Goal: Task Accomplishment & Management: Use online tool/utility

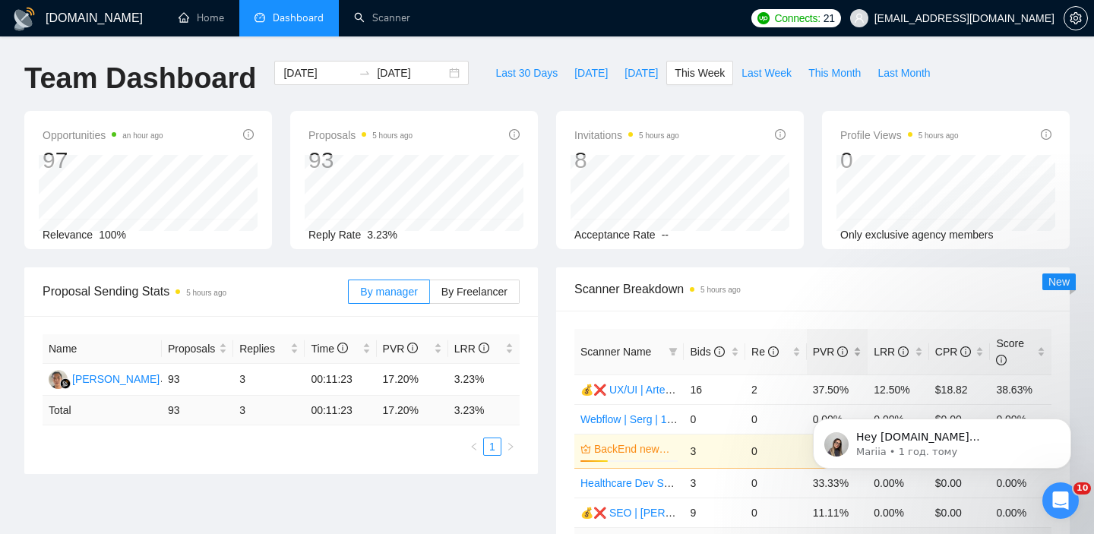
click at [861, 351] on div "PVR" at bounding box center [837, 351] width 49 height 17
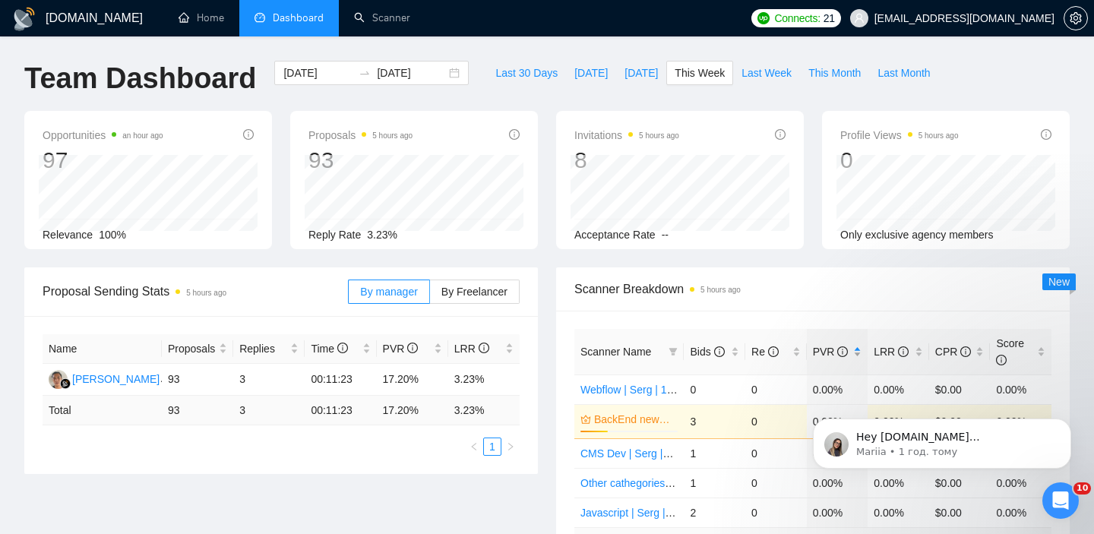
click at [856, 351] on div "PVR" at bounding box center [837, 351] width 49 height 17
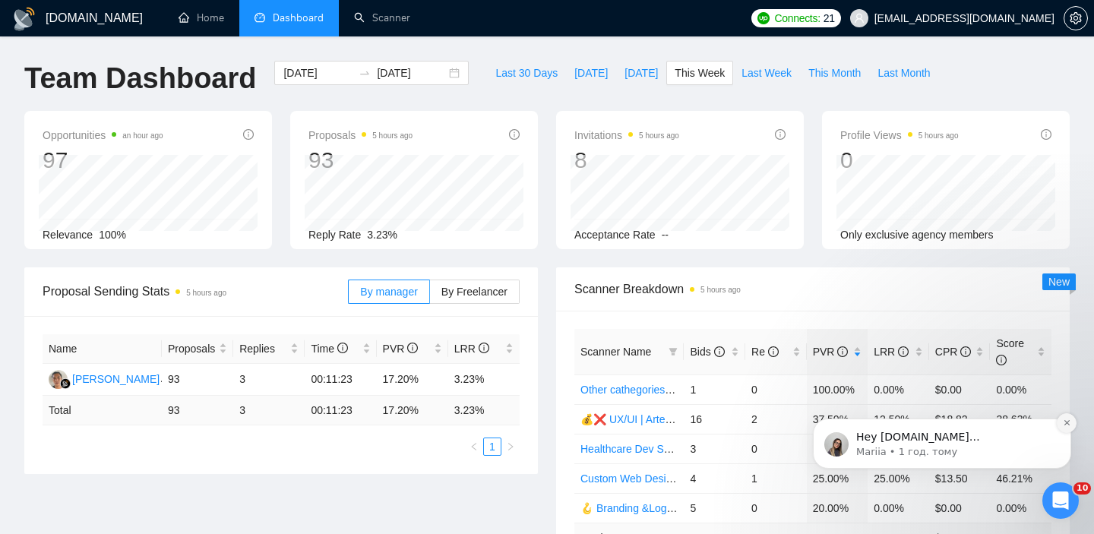
click at [1066, 420] on icon "Dismiss notification" at bounding box center [1066, 422] width 8 height 8
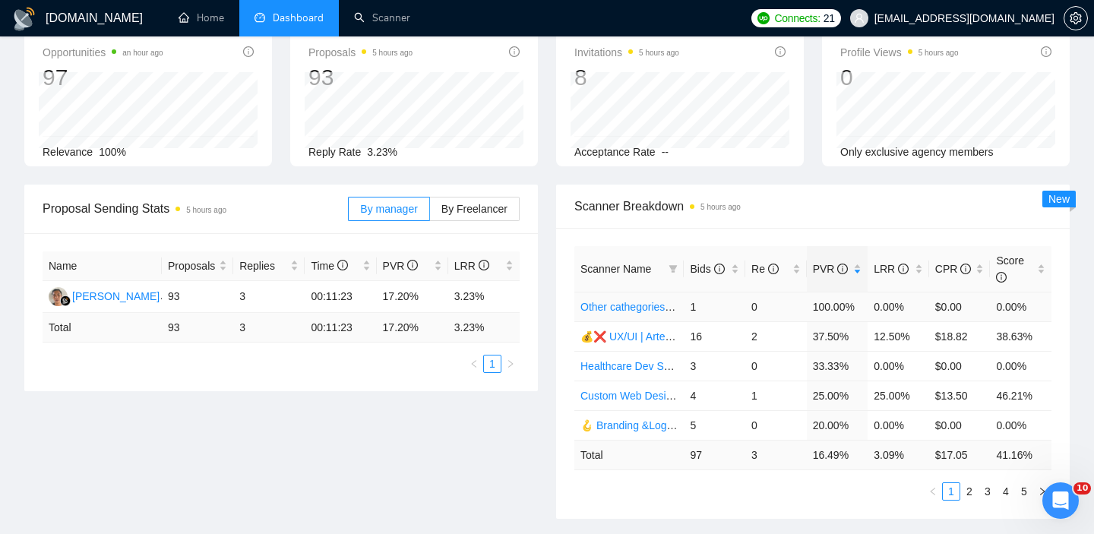
scroll to position [84, 0]
click at [970, 488] on link "2" at bounding box center [969, 490] width 17 height 17
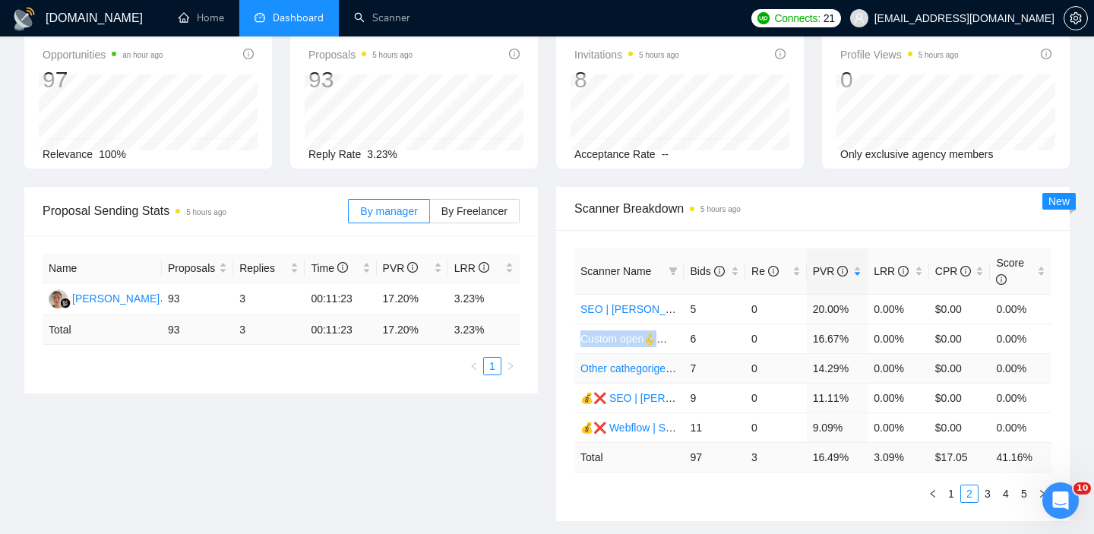
scroll to position [98, 0]
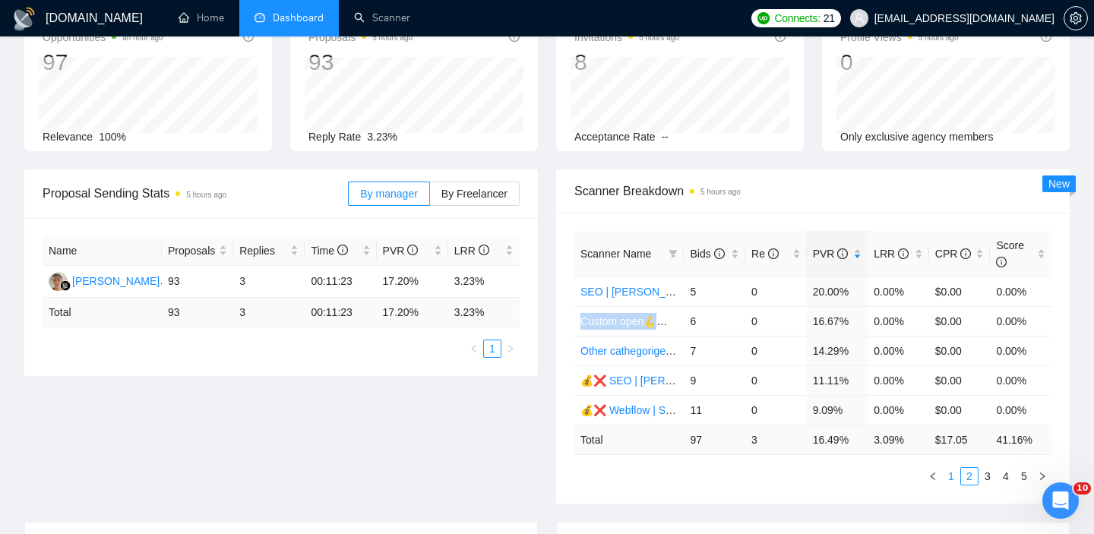
click at [952, 472] on link "1" at bounding box center [950, 476] width 17 height 17
click at [645, 290] on link "Other cathegories + Custom open🪝 Branding &Logo | Val | 15/05 added other end" at bounding box center [775, 292] width 391 height 12
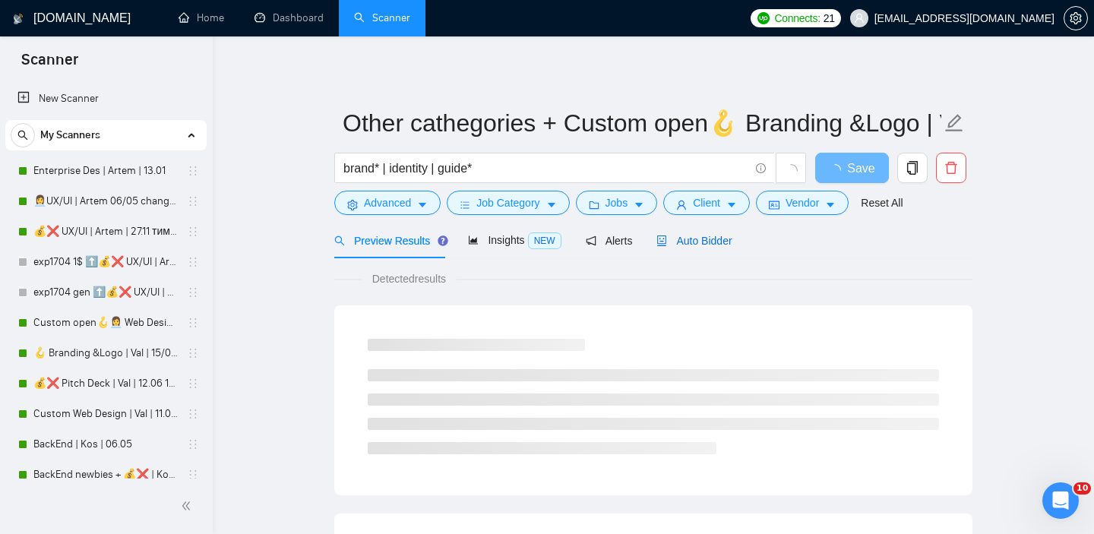
click at [692, 238] on span "Auto Bidder" at bounding box center [693, 241] width 75 height 12
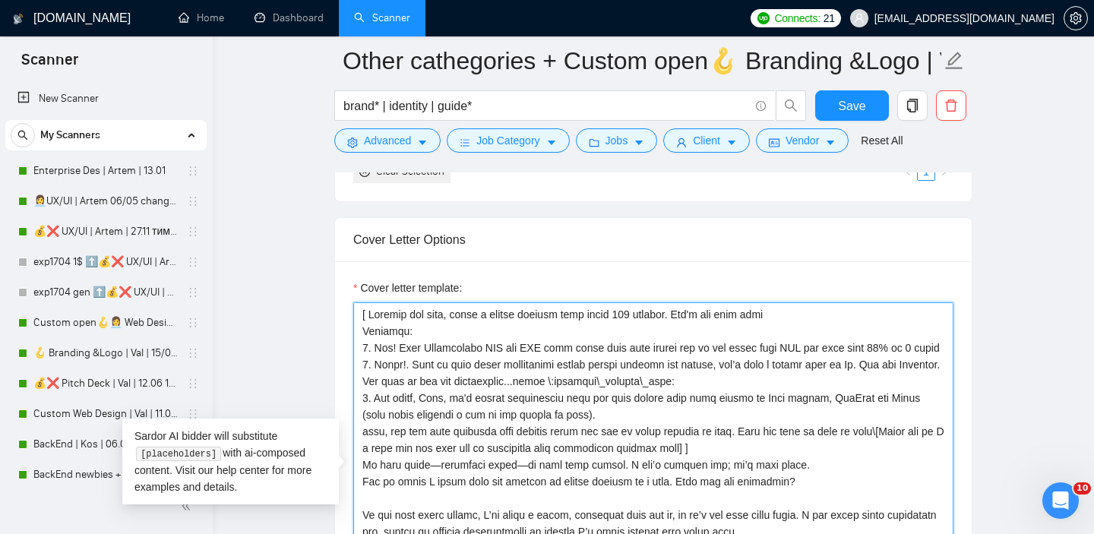
drag, startPoint x: 790, startPoint y: 434, endPoint x: 734, endPoint y: 304, distance: 141.9
click at [734, 304] on textarea "Cover letter template:" at bounding box center [653, 473] width 600 height 342
paste textarea "custom opening line, include a value for a client, make it under 200 symbols. D…"
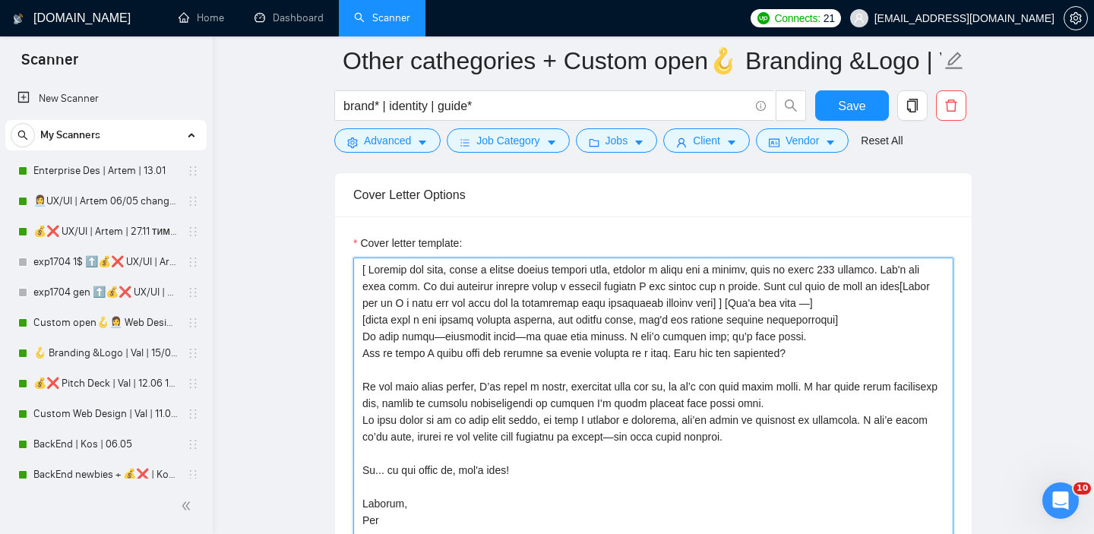
scroll to position [1773, 0]
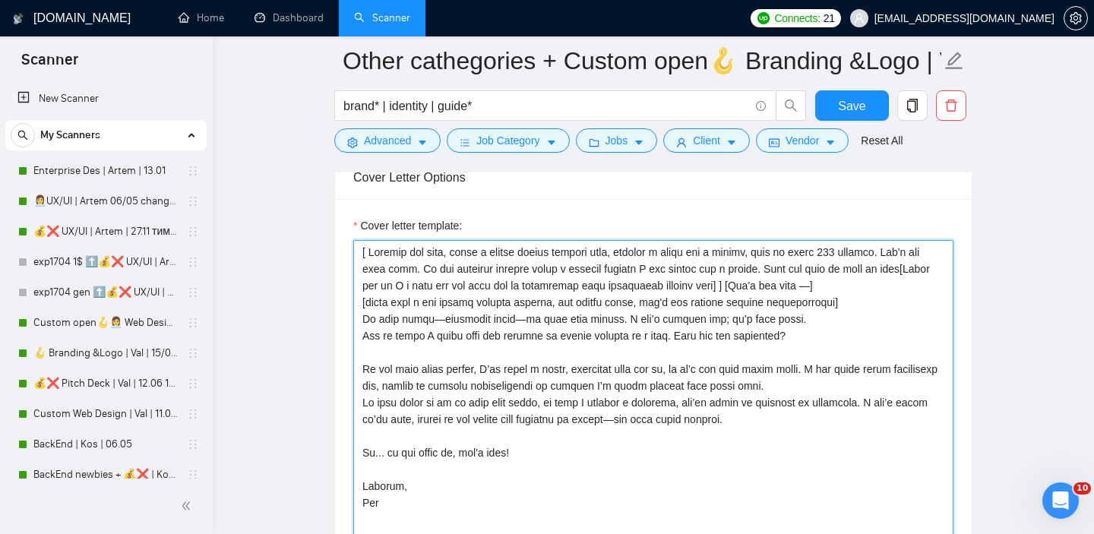
click at [362, 320] on textarea "Cover letter template:" at bounding box center [653, 411] width 600 height 342
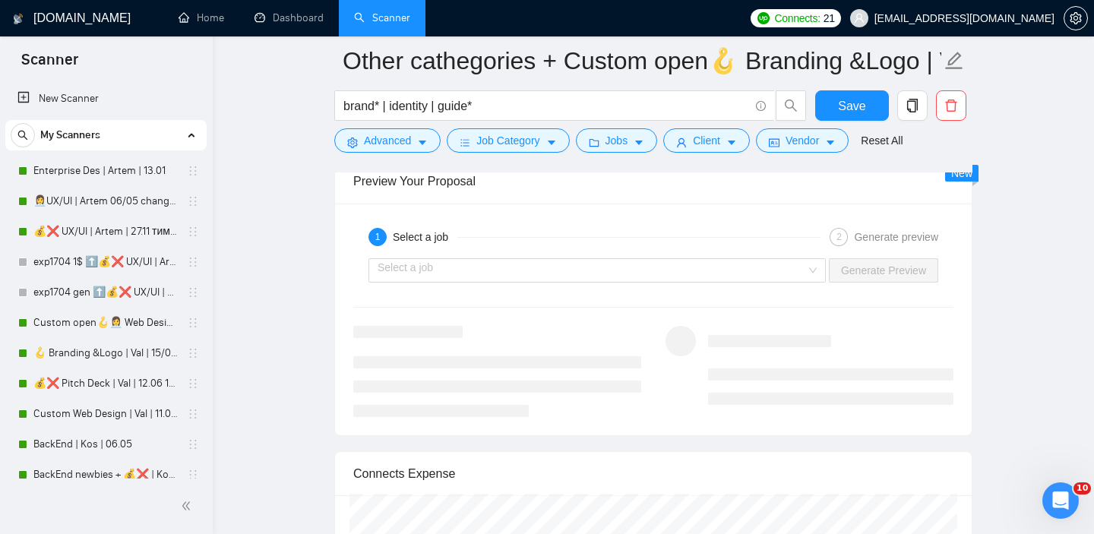
scroll to position [3039, 0]
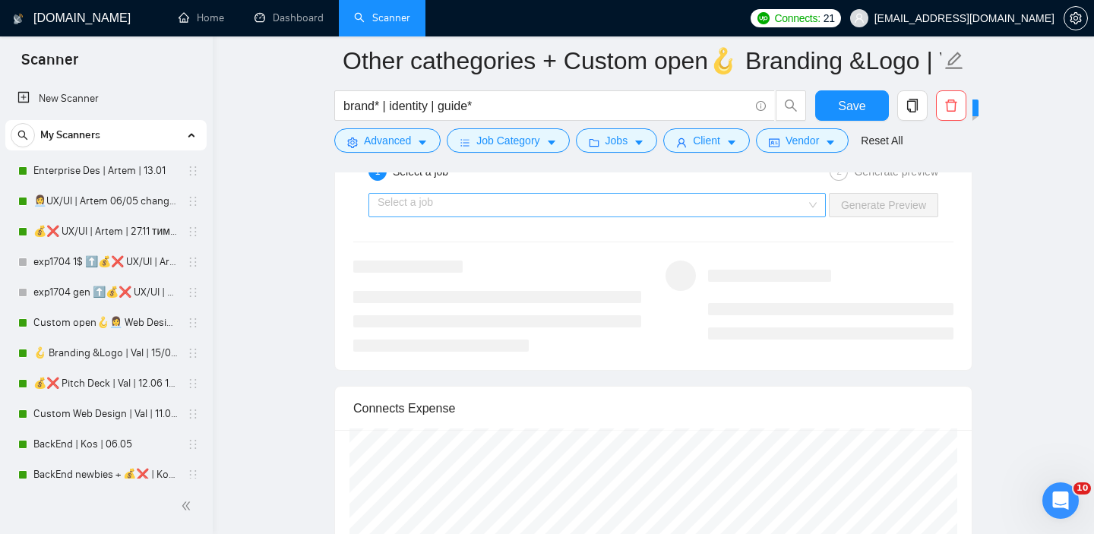
type textarea "[ Analyze job post, write a unique custom opening line, include a value for a c…"
click at [569, 206] on input "search" at bounding box center [591, 205] width 428 height 23
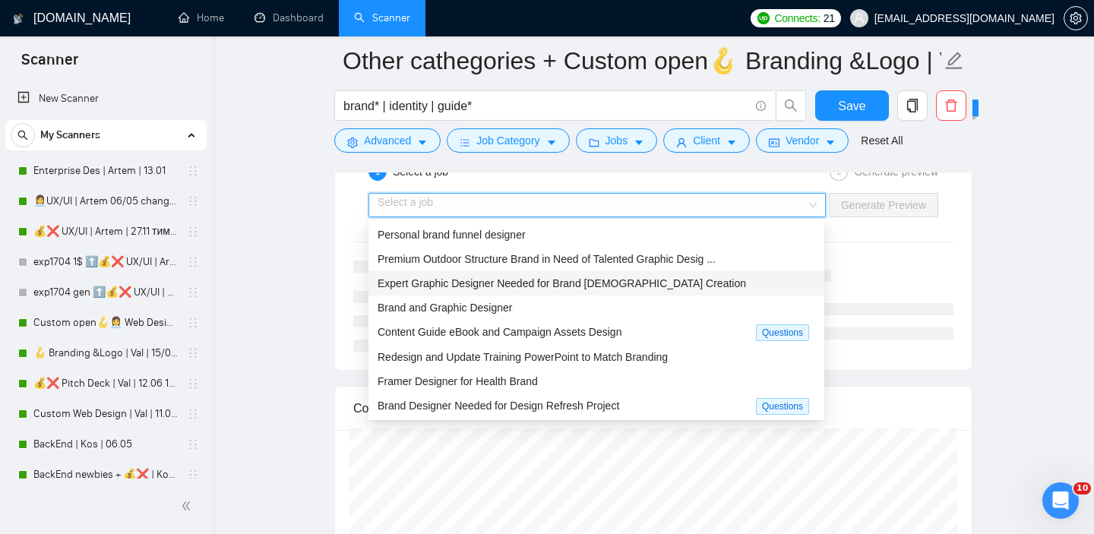
click at [523, 287] on span "Expert Graphic Designer Needed for Brand Bible Creation" at bounding box center [561, 283] width 368 height 12
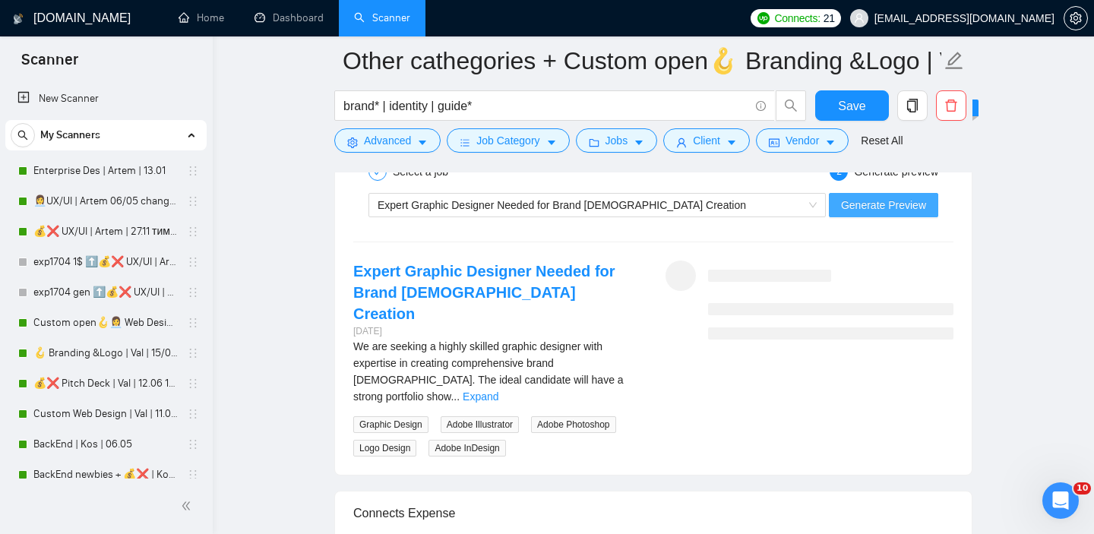
click at [859, 208] on span "Generate Preview" at bounding box center [883, 205] width 85 height 17
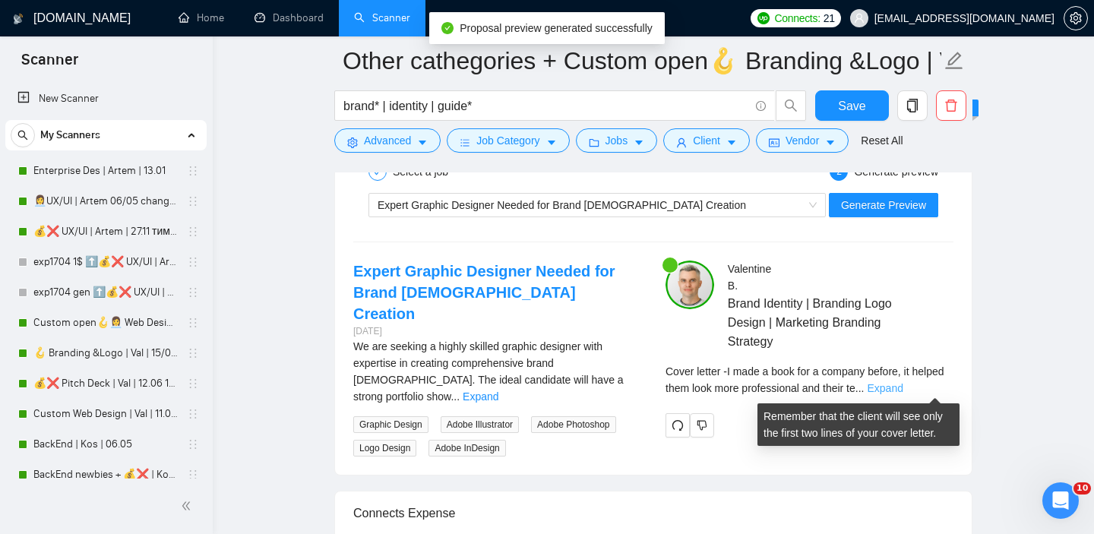
click at [902, 388] on link "Expand" at bounding box center [884, 388] width 36 height 12
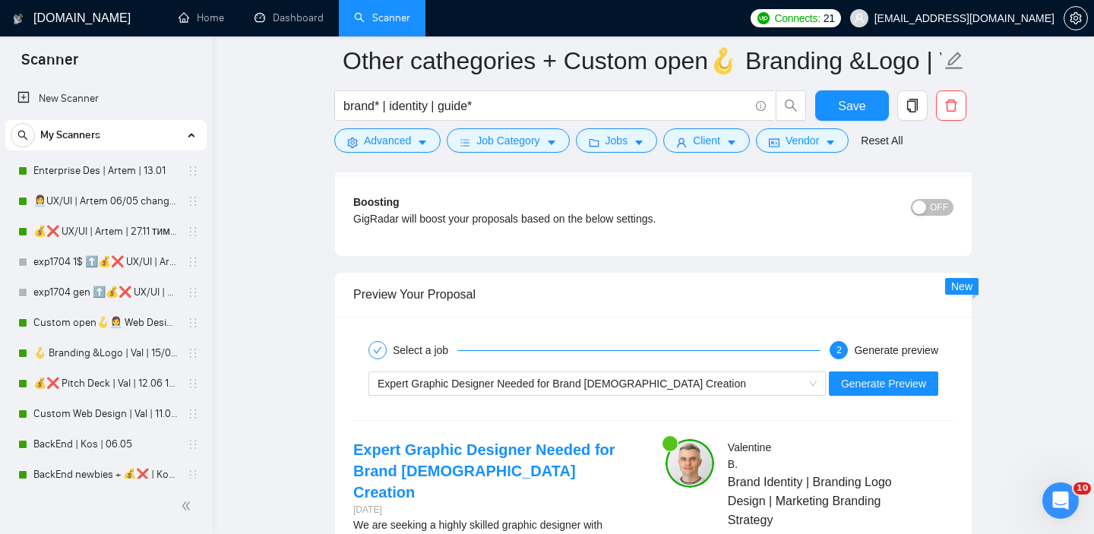
scroll to position [2914, 0]
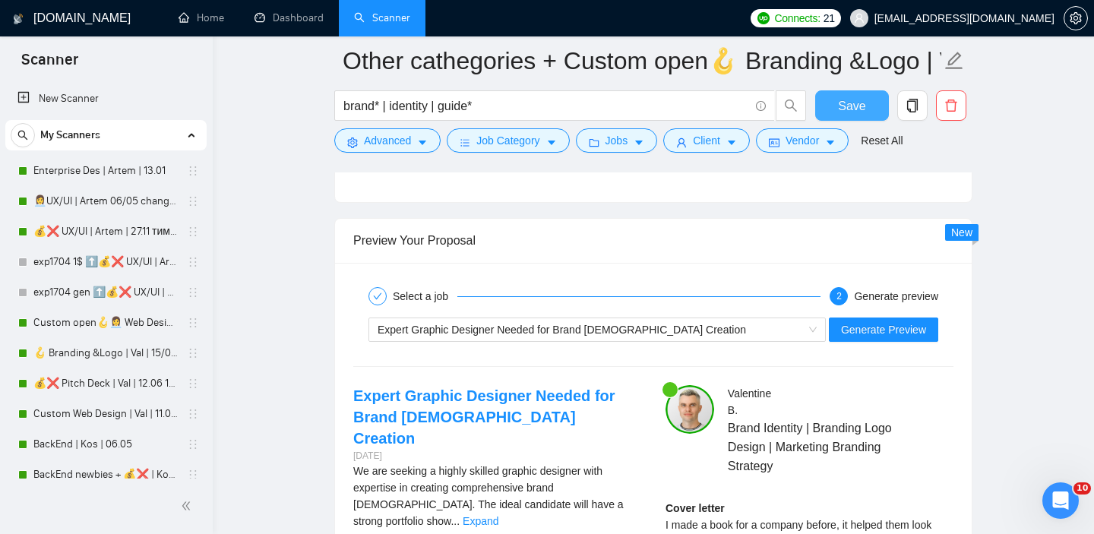
click at [836, 103] on button "Save" at bounding box center [852, 105] width 74 height 30
click at [300, 16] on link "Dashboard" at bounding box center [288, 17] width 69 height 13
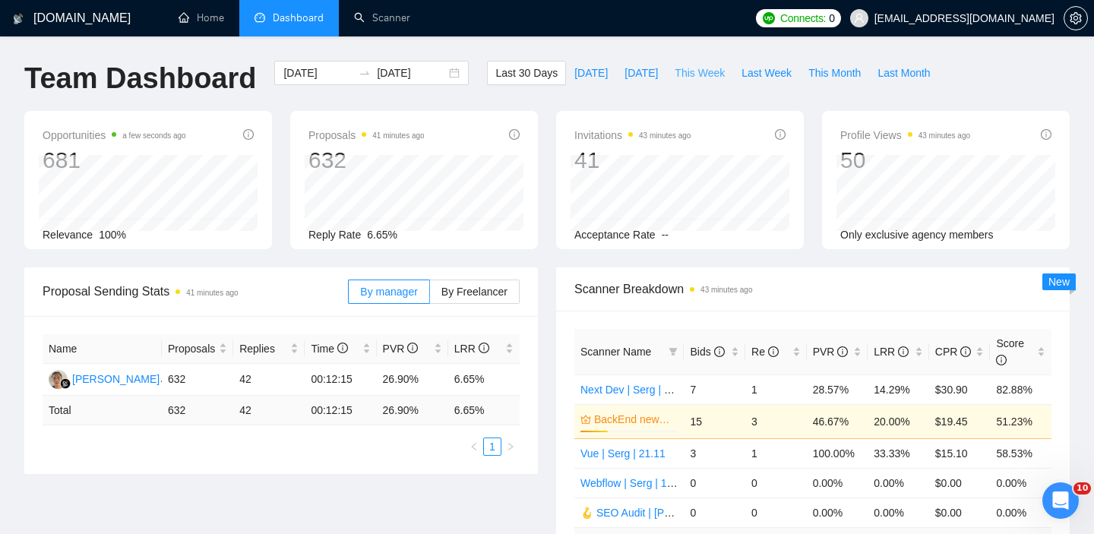
click at [721, 77] on span "This Week" at bounding box center [699, 73] width 50 height 17
type input "2025-09-15"
type input "2025-09-21"
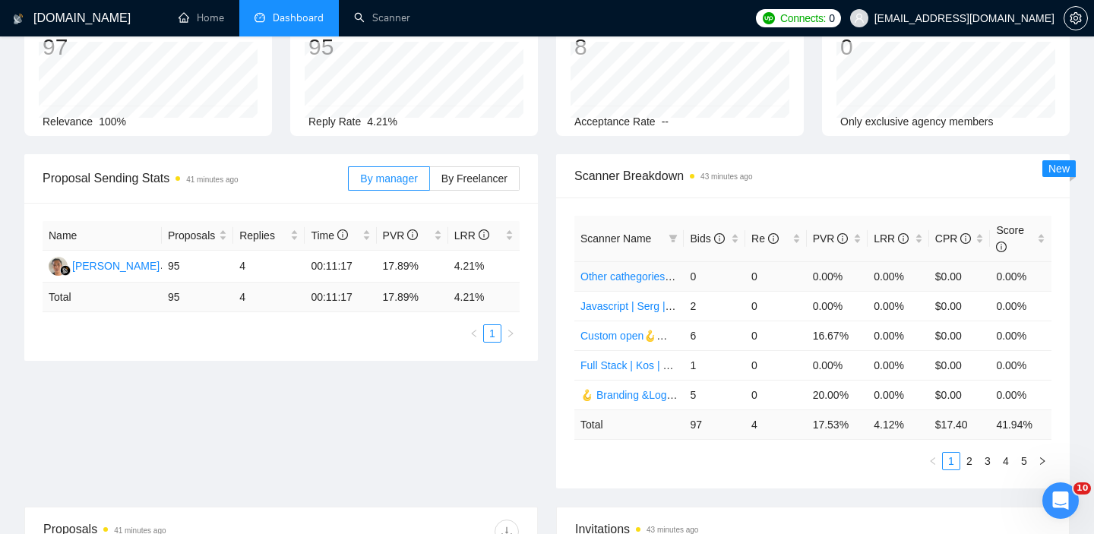
scroll to position [115, 0]
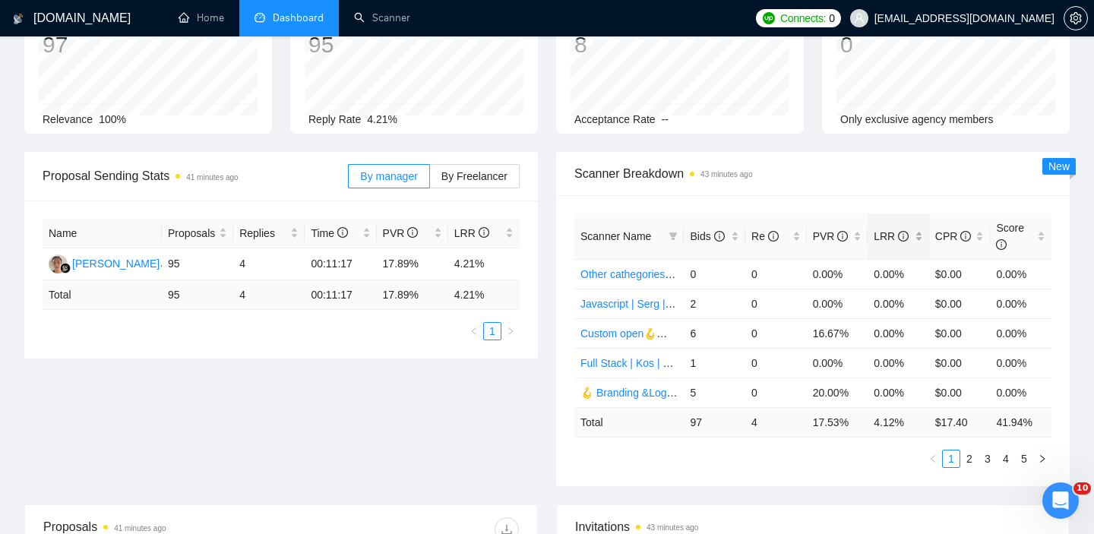
click at [913, 232] on div "LRR" at bounding box center [897, 236] width 49 height 17
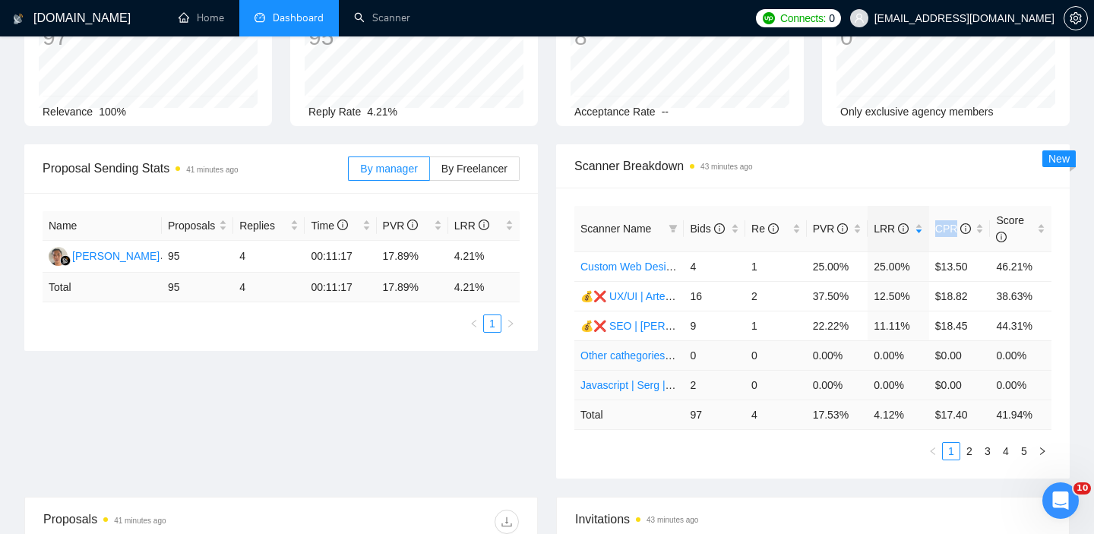
scroll to position [130, 0]
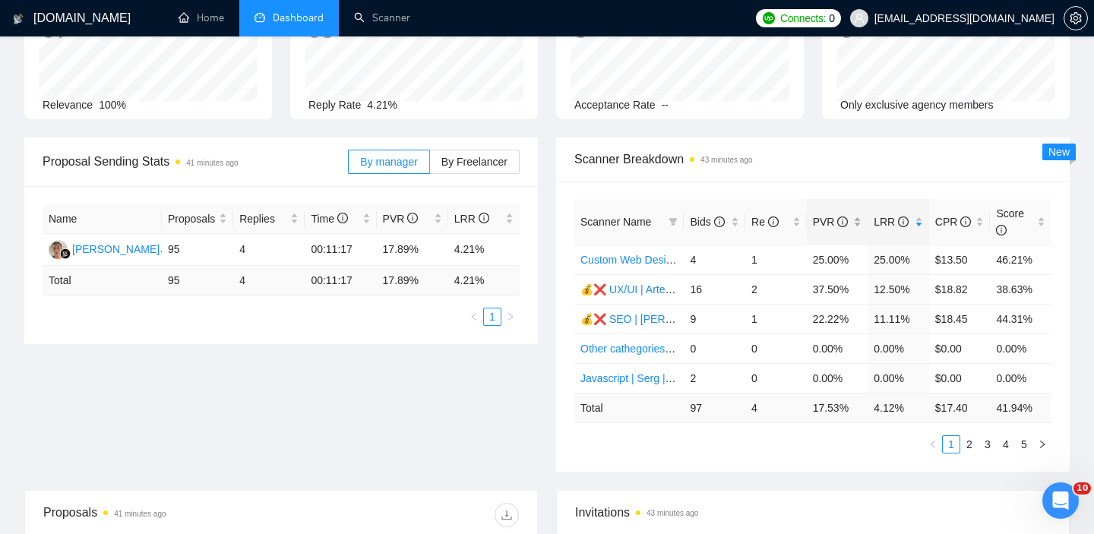
click at [857, 222] on div "PVR" at bounding box center [837, 221] width 49 height 17
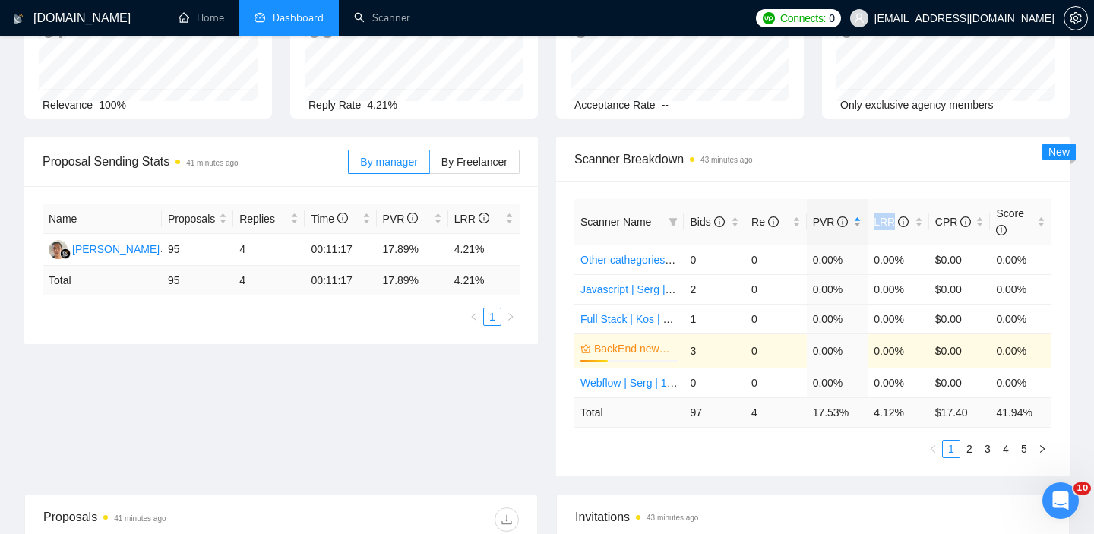
click at [857, 222] on div "PVR" at bounding box center [837, 221] width 49 height 17
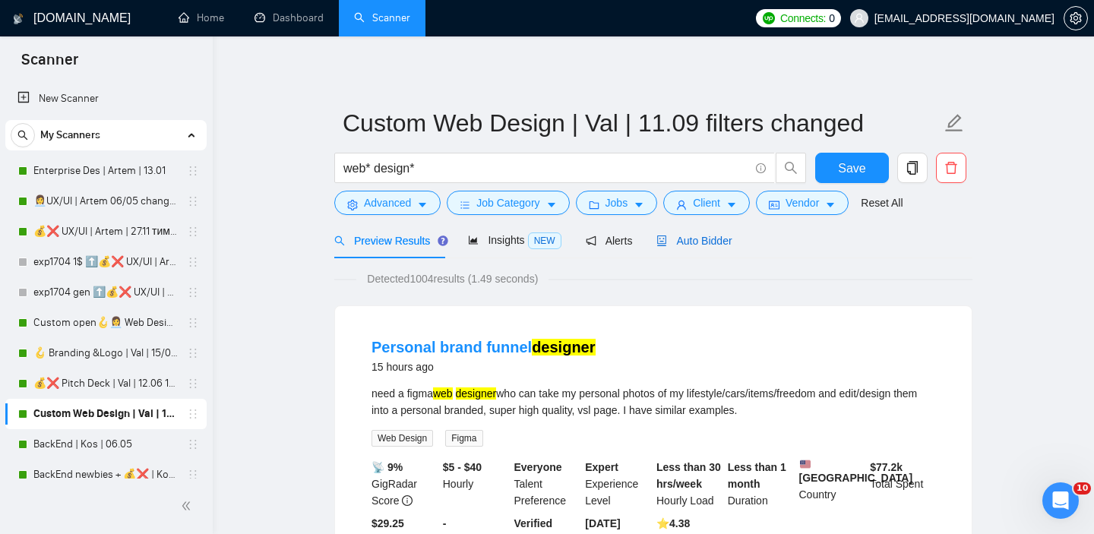
click at [731, 233] on div "Auto Bidder" at bounding box center [693, 240] width 75 height 17
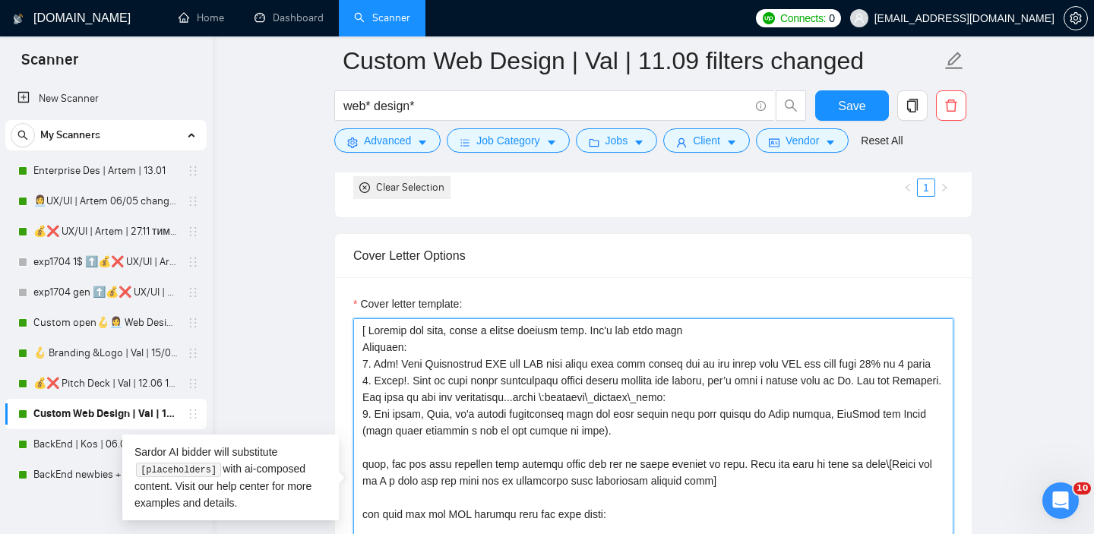
drag, startPoint x: 765, startPoint y: 499, endPoint x: 724, endPoint y: 313, distance: 190.5
click at [724, 313] on div "Cover letter template:" at bounding box center [653, 477] width 600 height 365
paste textarea "custom opening line, include a value for a client, make it under 200 symbols. D…"
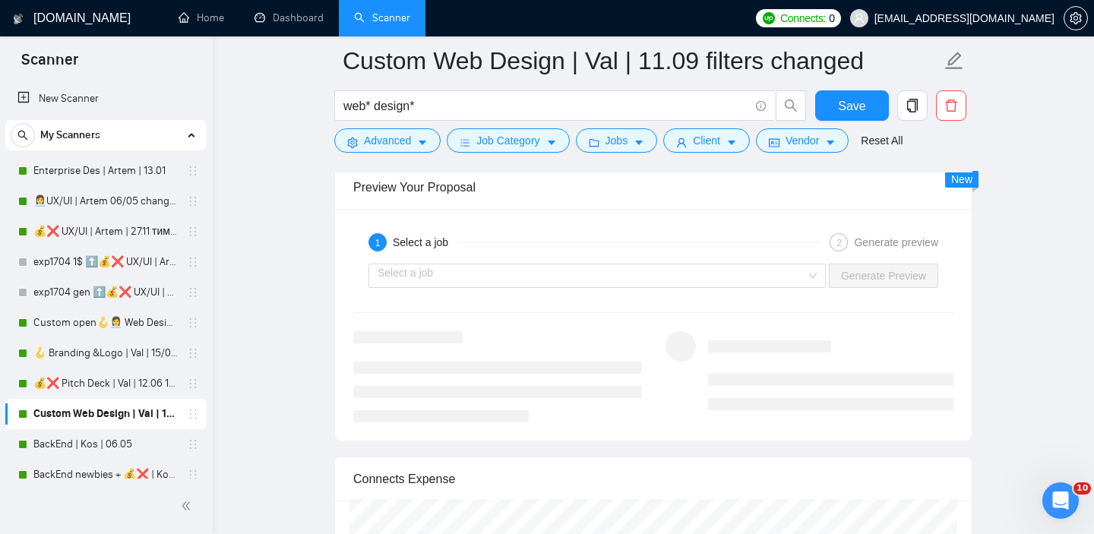
scroll to position [2756, 0]
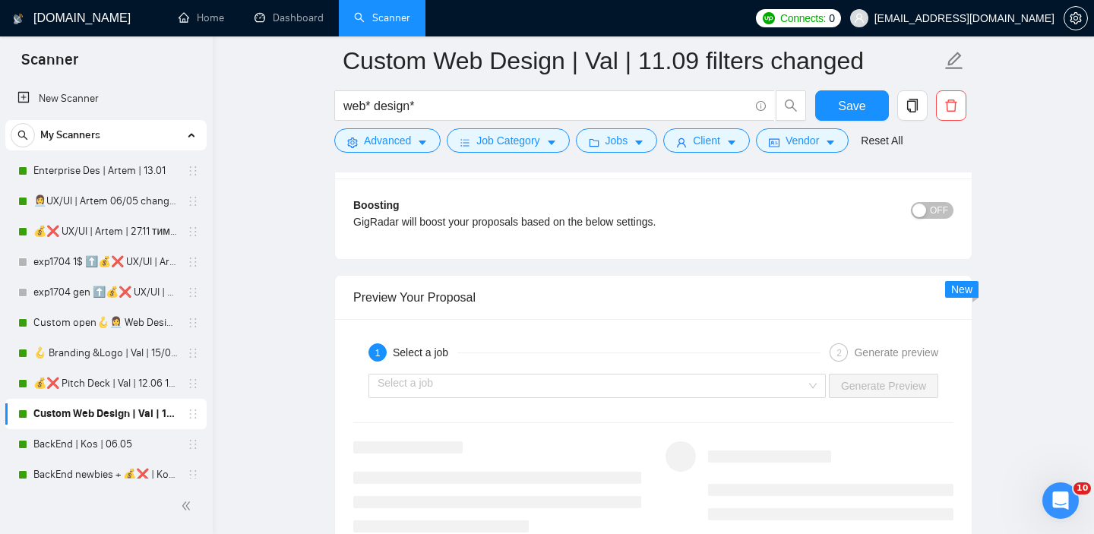
click at [629, 398] on div "Select a job Generate Preview" at bounding box center [653, 386] width 603 height 36
click at [620, 384] on input "search" at bounding box center [591, 385] width 428 height 23
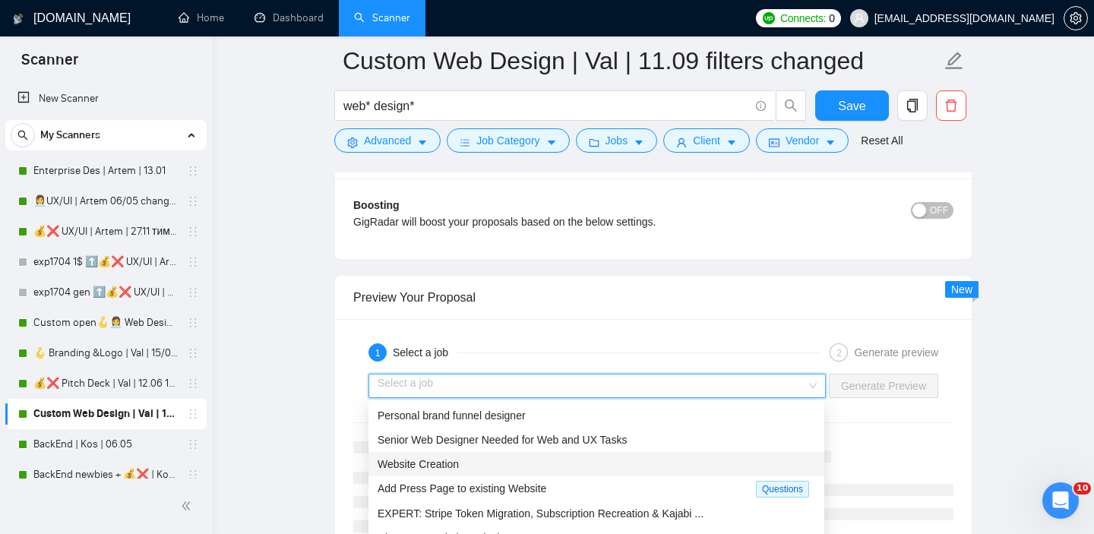
click at [543, 457] on div "Website Creation" at bounding box center [595, 464] width 437 height 17
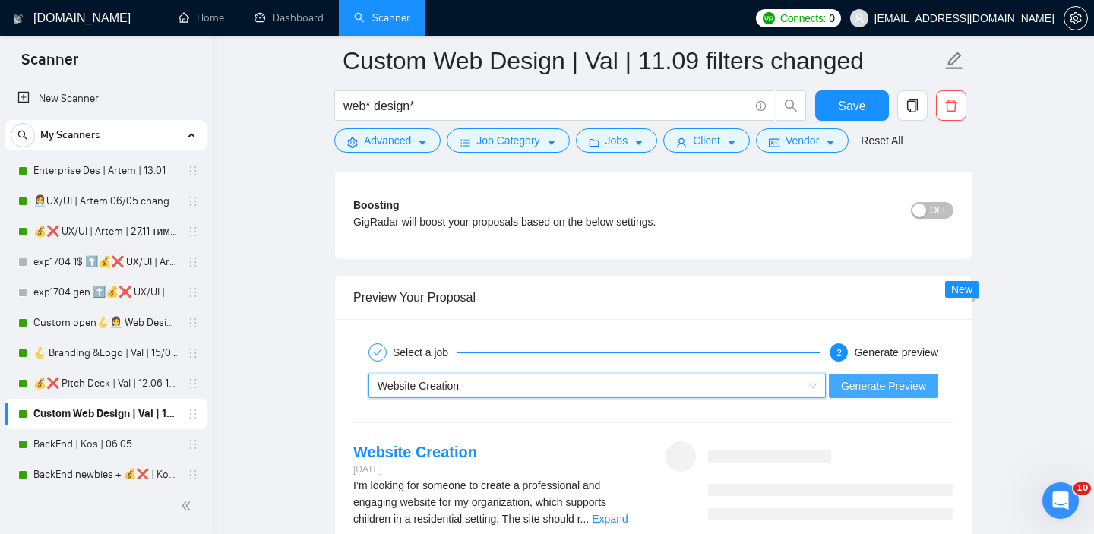
click at [898, 384] on span "Generate Preview" at bounding box center [883, 385] width 85 height 17
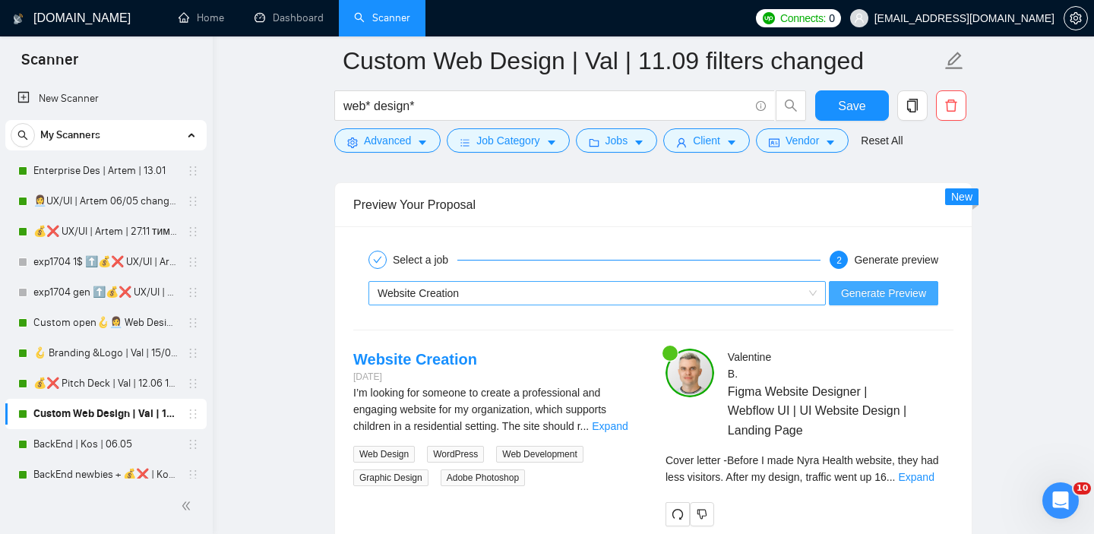
scroll to position [3006, 0]
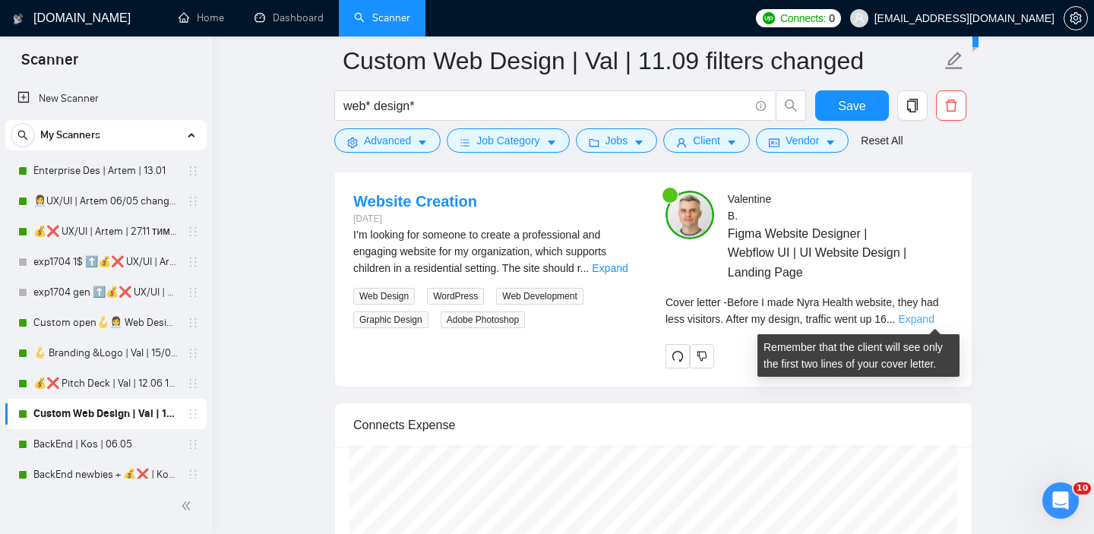
click at [920, 319] on link "Expand" at bounding box center [916, 319] width 36 height 12
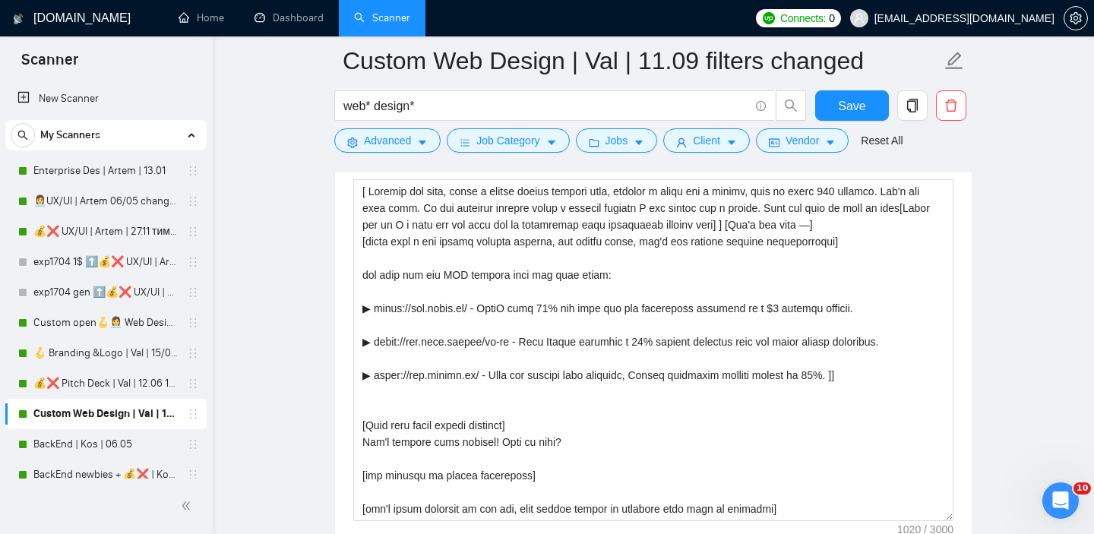
scroll to position [1681, 0]
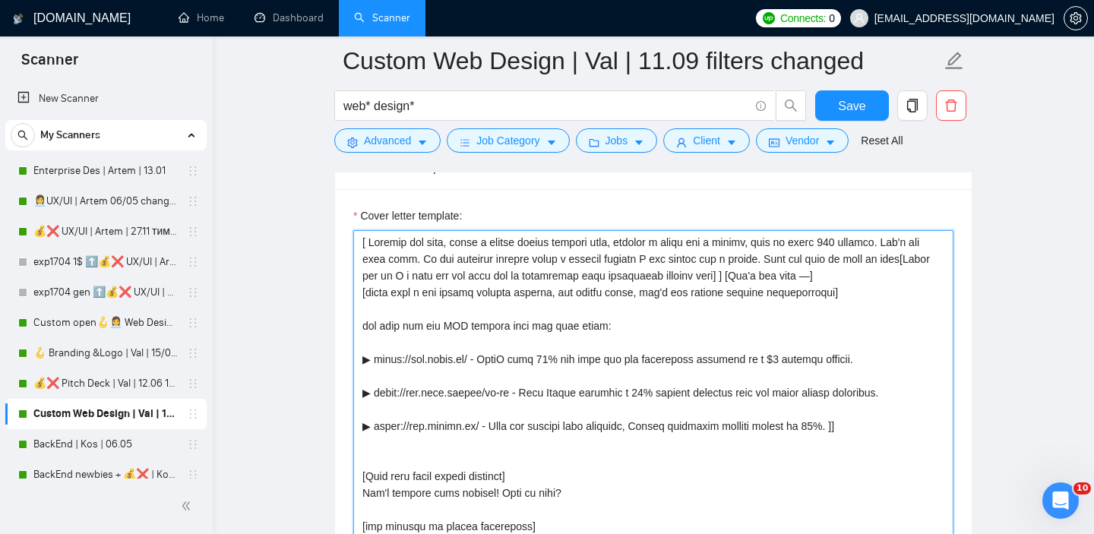
click at [360, 239] on textarea "Cover letter template:" at bounding box center [653, 401] width 600 height 342
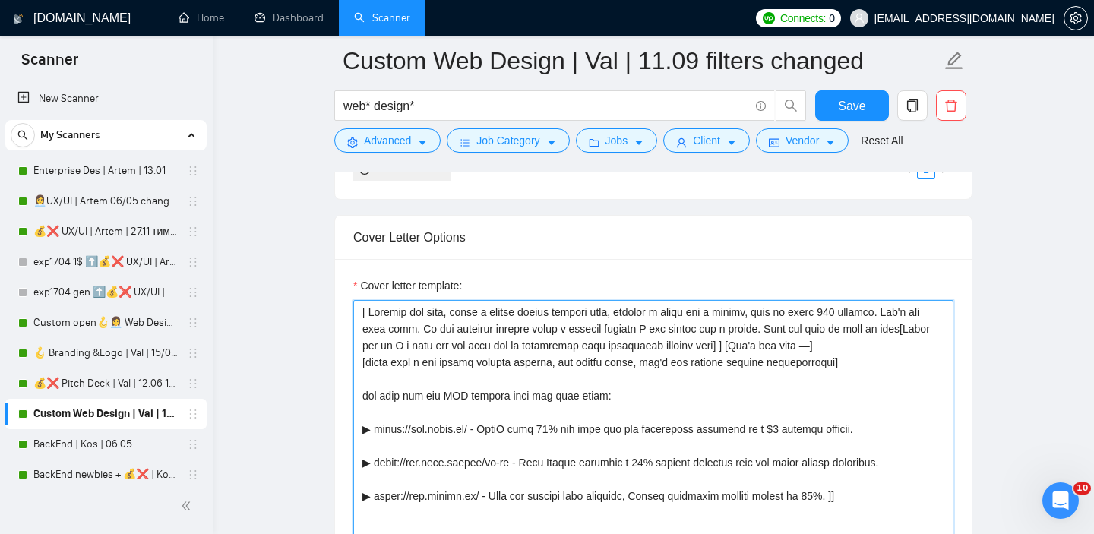
scroll to position [1605, 0]
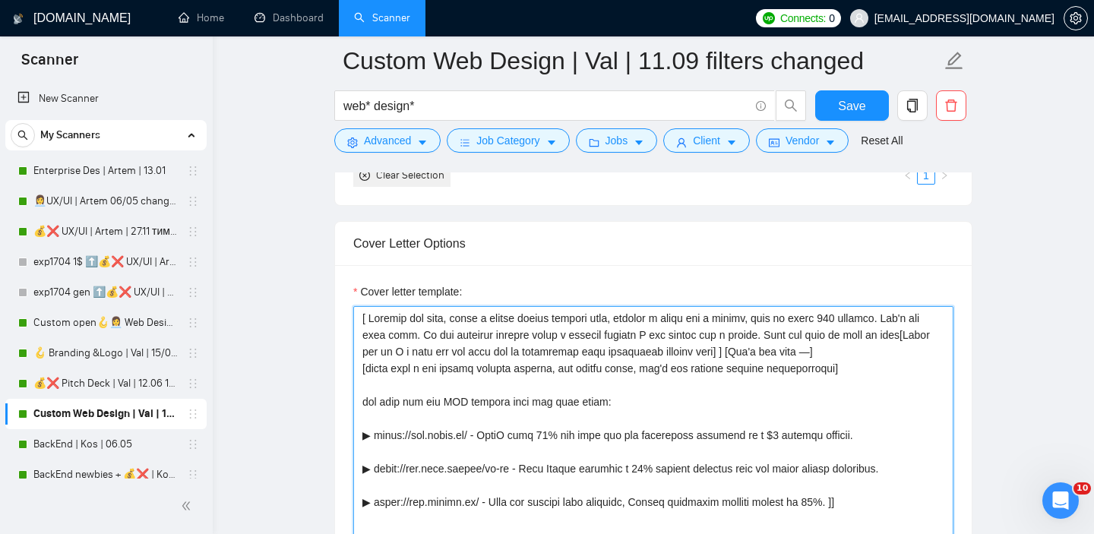
click at [378, 319] on textarea "Cover letter template:" at bounding box center [653, 477] width 600 height 342
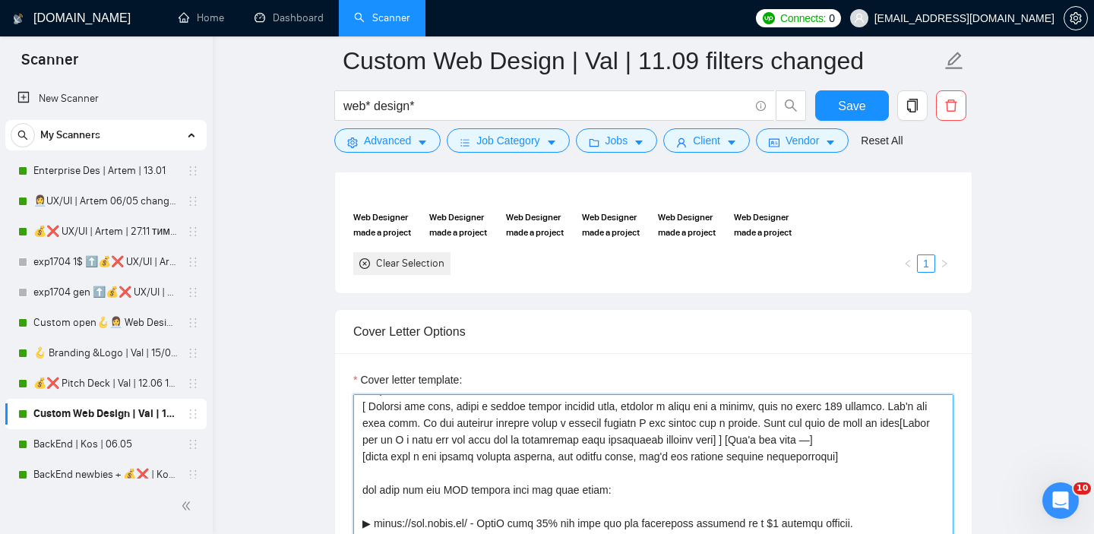
scroll to position [1580, 0]
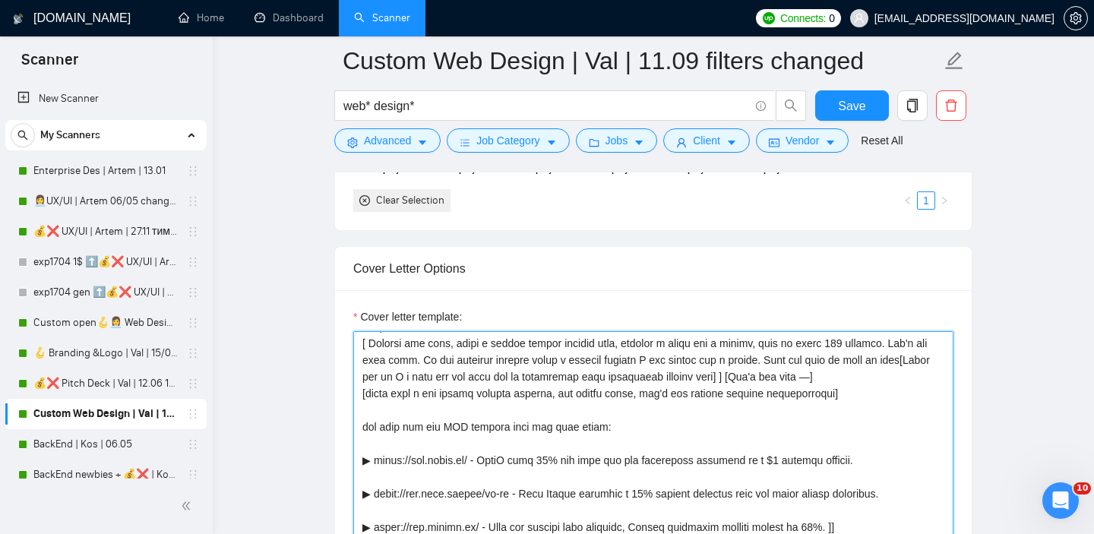
click at [846, 339] on textarea "Cover letter template:" at bounding box center [653, 502] width 600 height 342
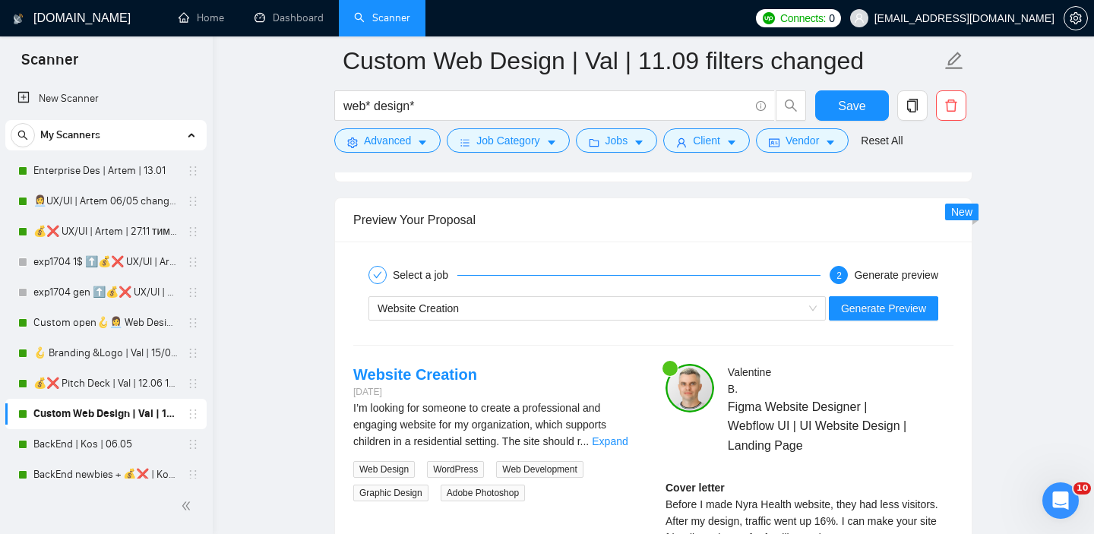
scroll to position [2886, 0]
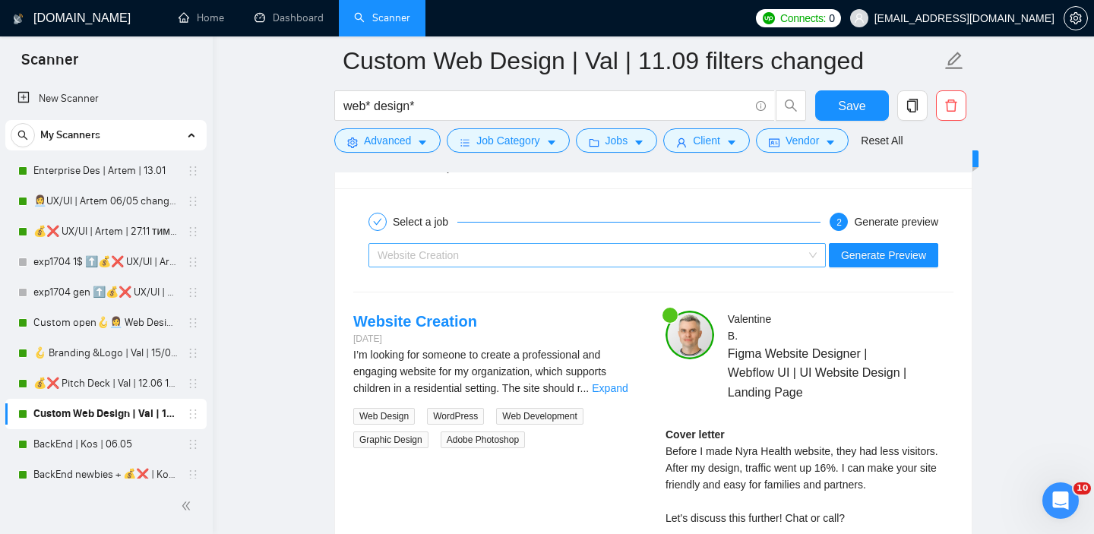
click at [589, 244] on div "Website Creation" at bounding box center [589, 255] width 425 height 23
type textarea "Hi there! [ Analyze job post, write a unique custom opening line, include a val…"
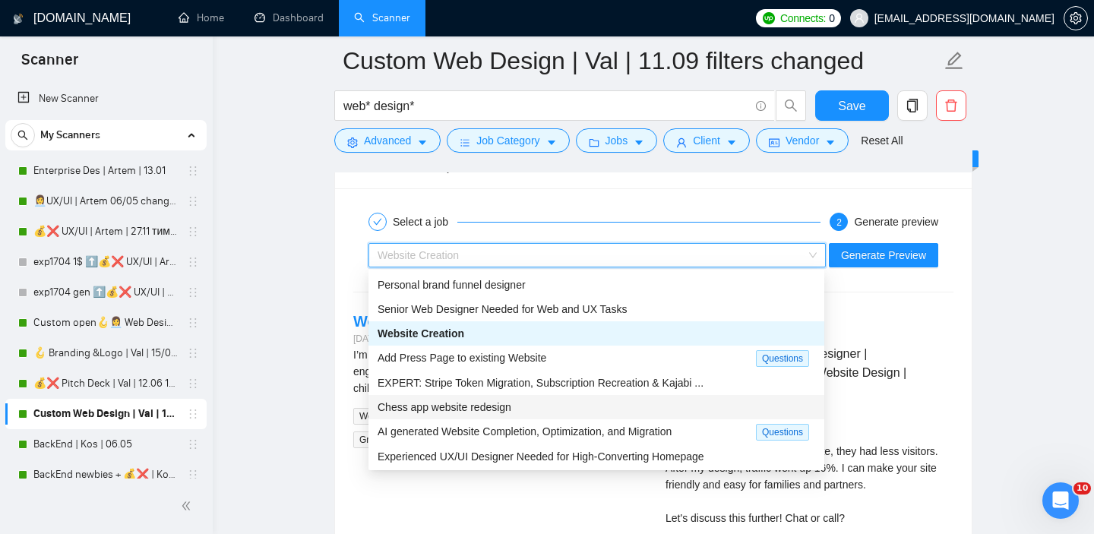
click at [486, 412] on span "Chess app website redesign" at bounding box center [444, 407] width 134 height 12
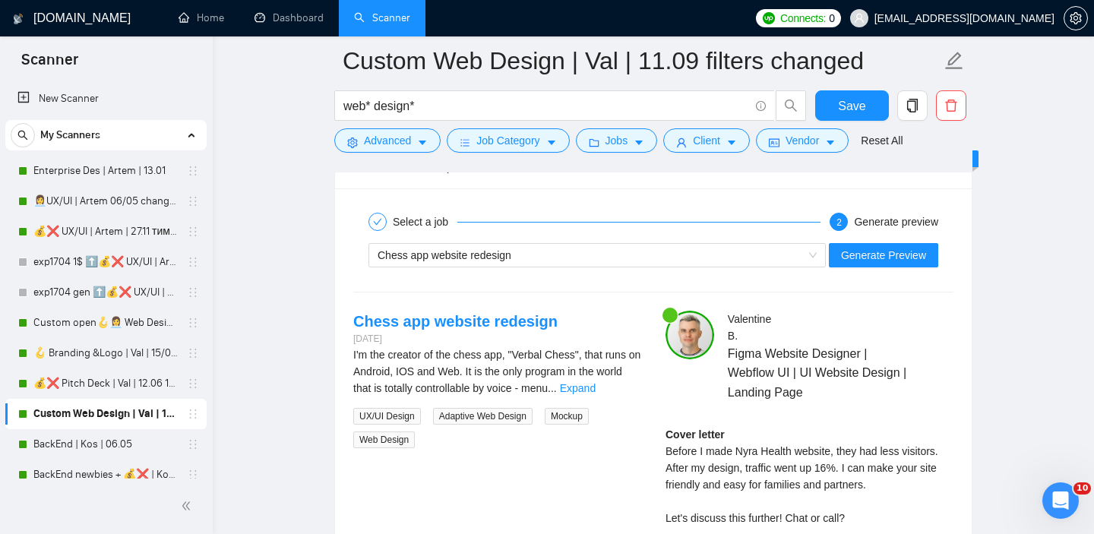
click at [505, 330] on h4 "Chess app website redesign" at bounding box center [455, 321] width 204 height 21
click at [450, 324] on link "Chess app website redesign" at bounding box center [455, 321] width 204 height 17
click at [530, 248] on div "Chess app website redesign" at bounding box center [589, 255] width 425 height 23
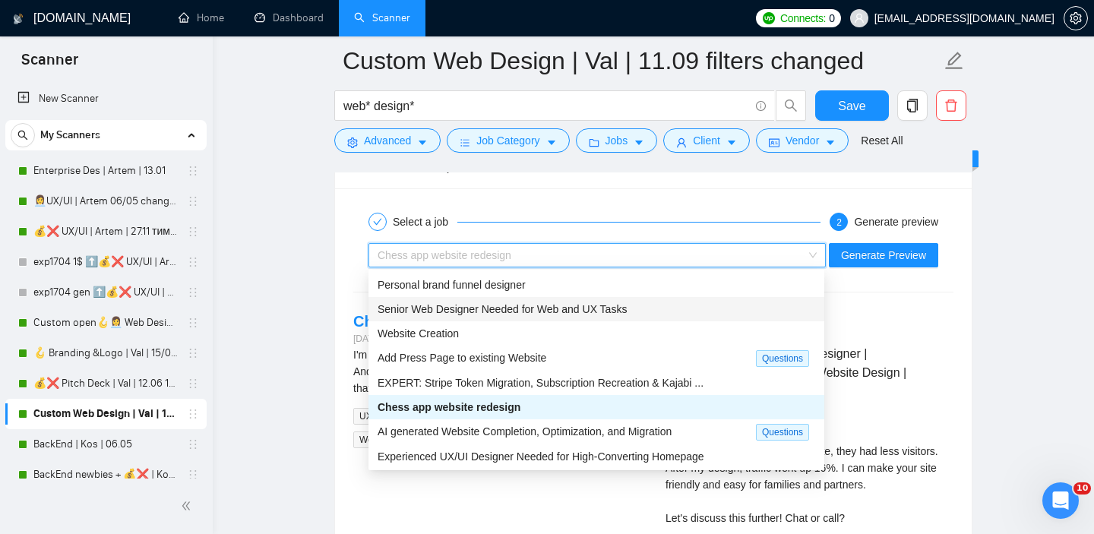
click at [456, 315] on div "Senior Web Designer Needed for Web and UX Tasks" at bounding box center [595, 309] width 437 height 17
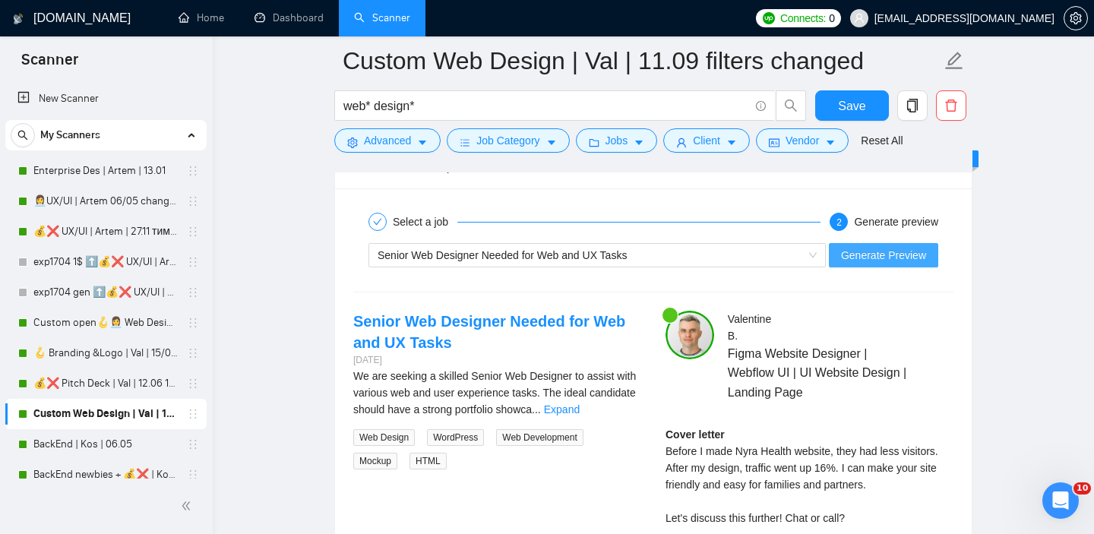
click at [861, 253] on span "Generate Preview" at bounding box center [883, 255] width 85 height 17
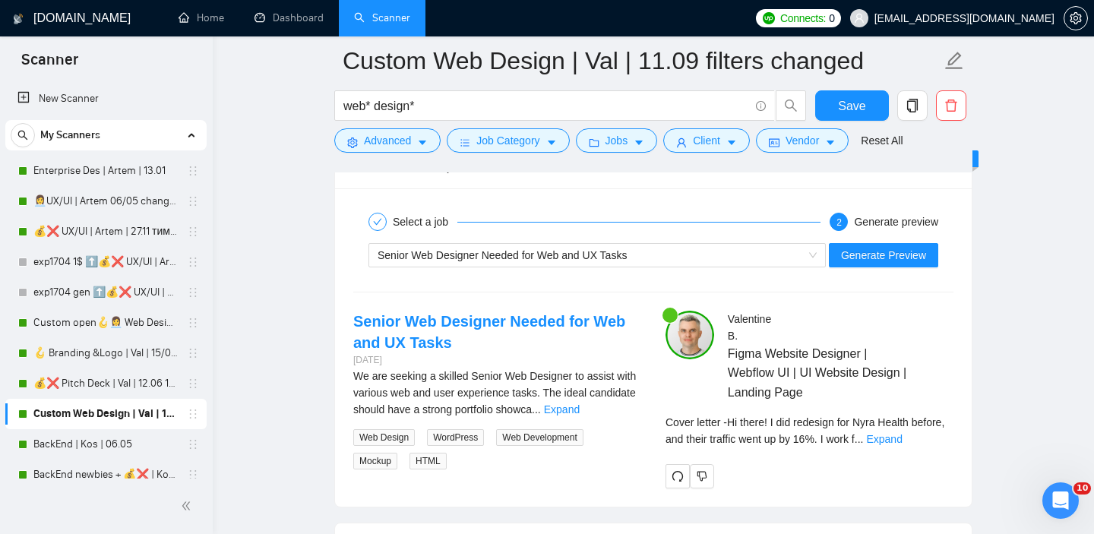
click at [923, 446] on div "Cover letter - Hi there! I did redesign for Nyra Health before, and their traff…" at bounding box center [809, 430] width 288 height 33
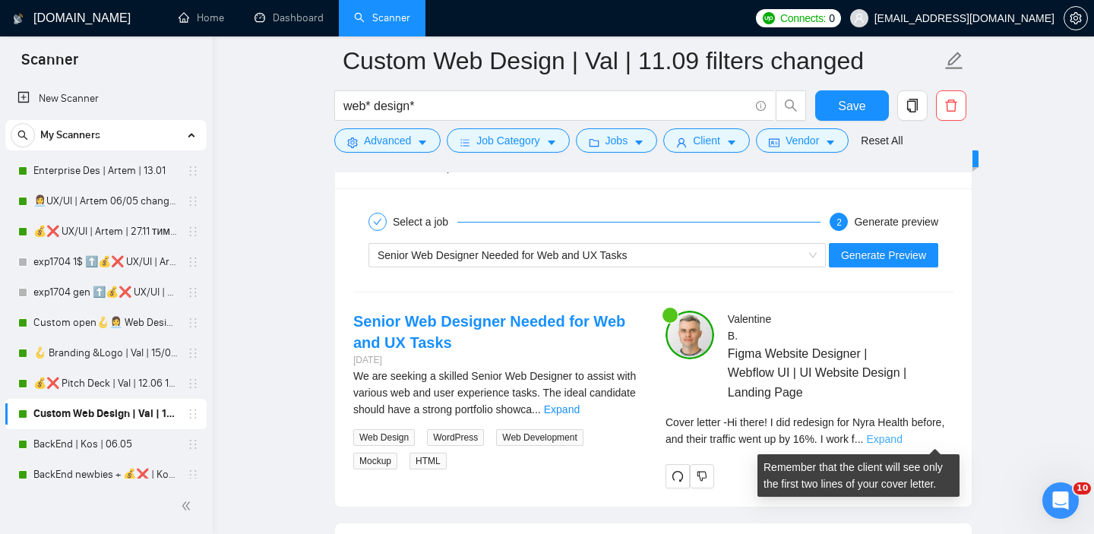
click at [901, 437] on link "Expand" at bounding box center [884, 439] width 36 height 12
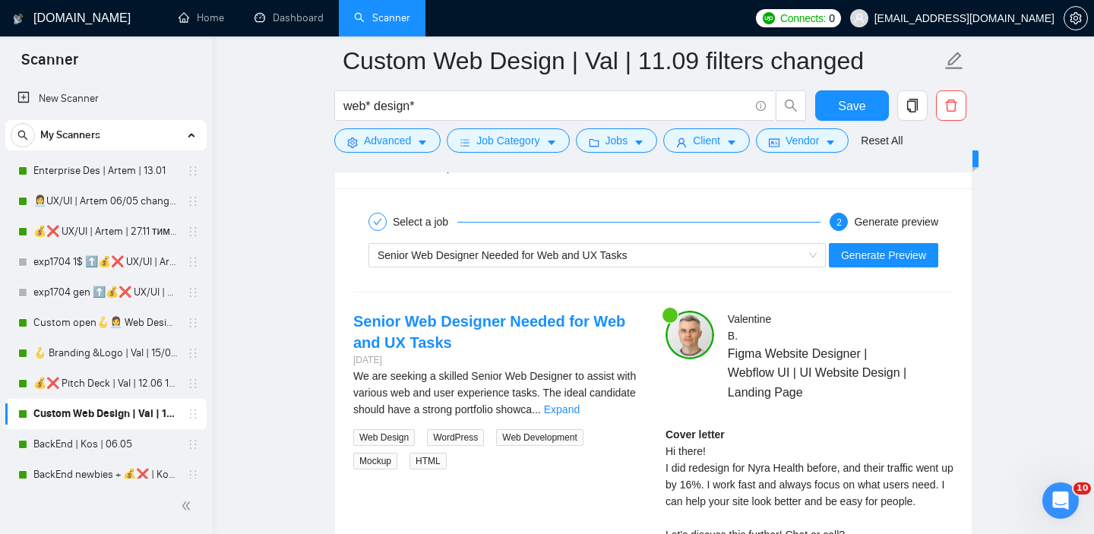
scroll to position [3006, 0]
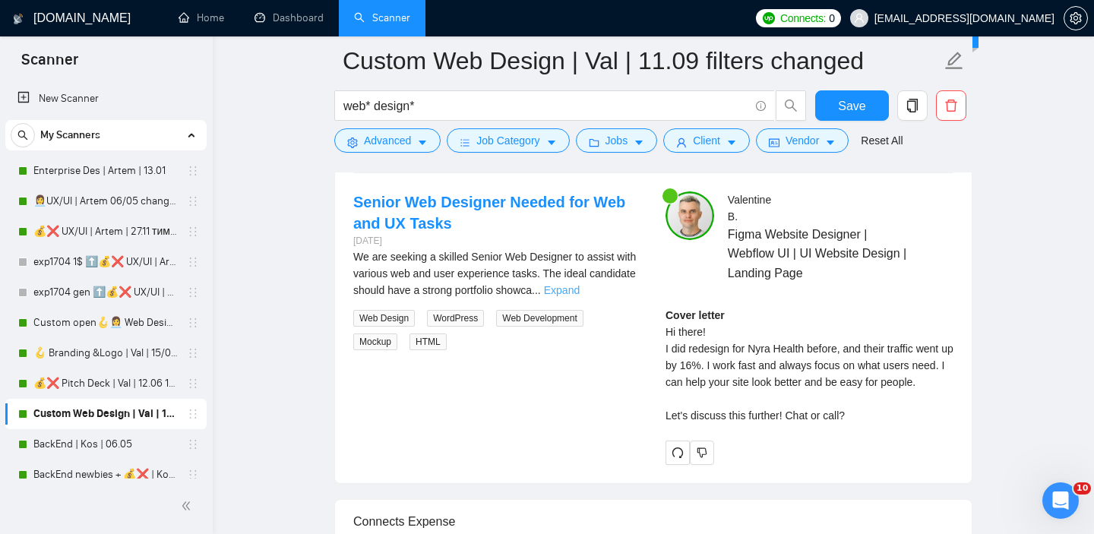
click at [579, 286] on link "Expand" at bounding box center [562, 290] width 36 height 12
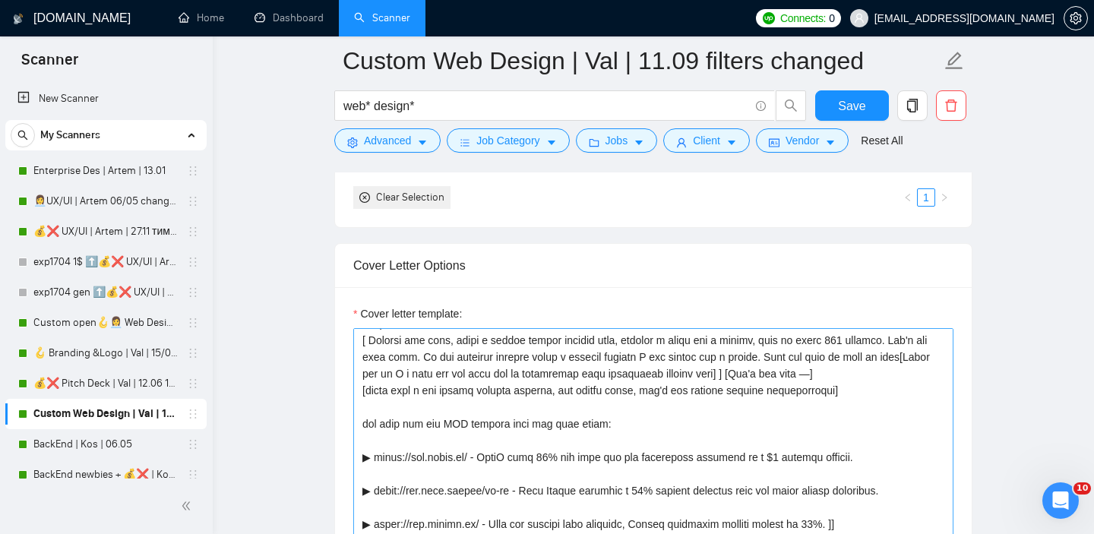
scroll to position [0, 0]
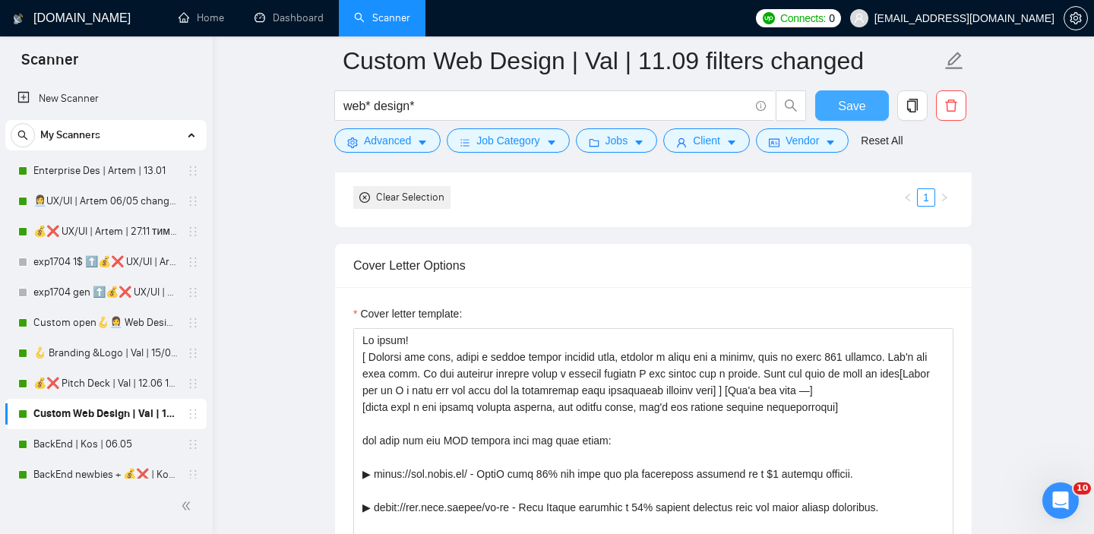
click at [874, 114] on button "Save" at bounding box center [852, 105] width 74 height 30
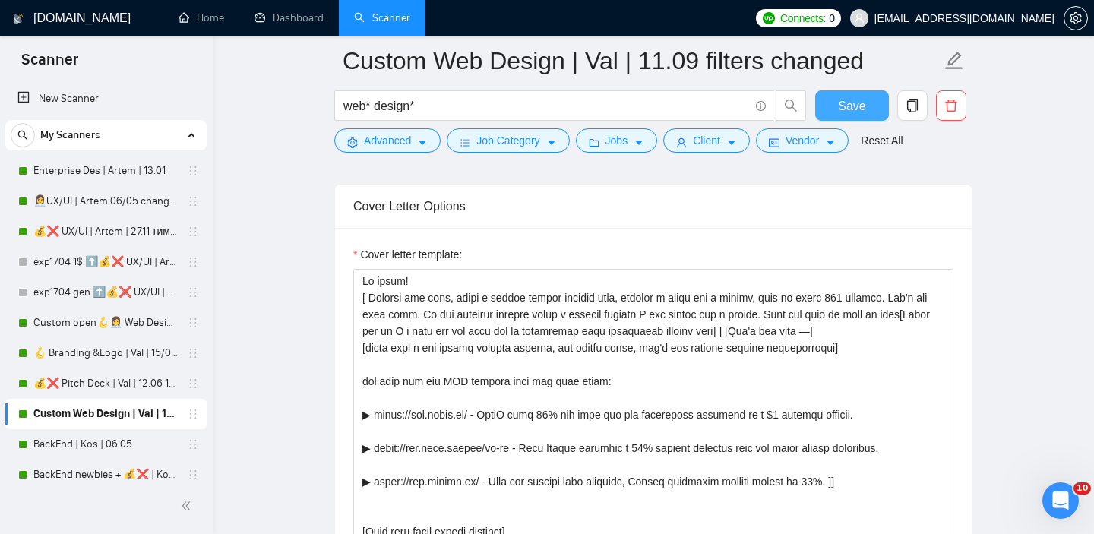
scroll to position [1646, 0]
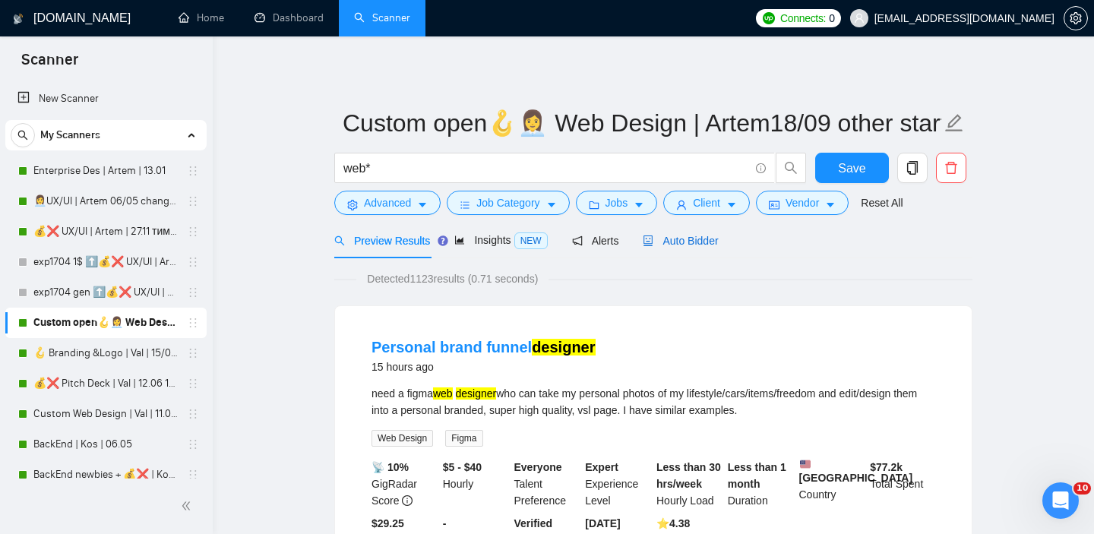
click at [693, 240] on span "Auto Bidder" at bounding box center [679, 241] width 75 height 12
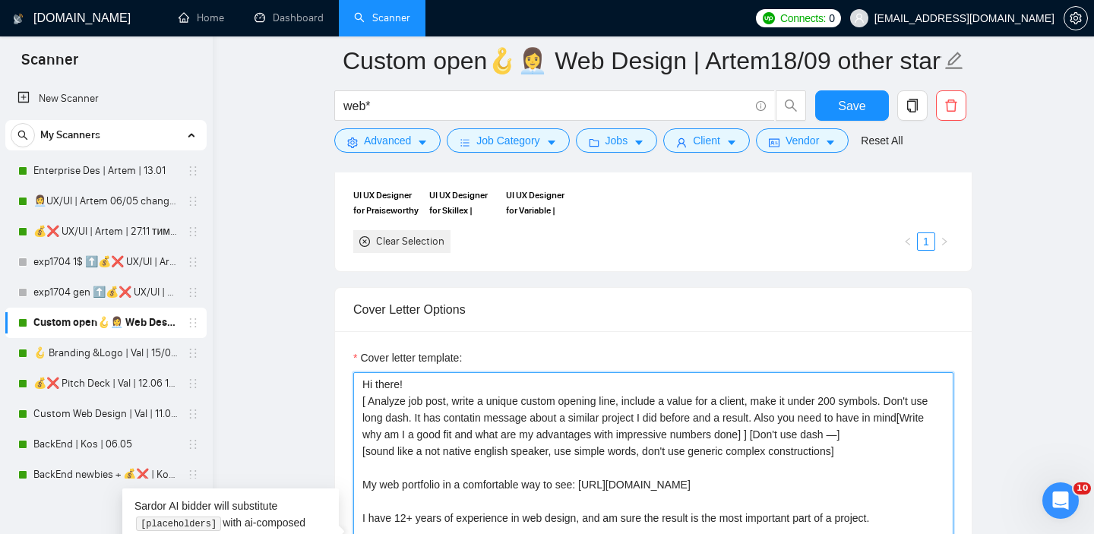
drag, startPoint x: 875, startPoint y: 453, endPoint x: 349, endPoint y: 404, distance: 527.8
click at [349, 404] on div "Cover letter template: Hi there! [ Analyze job post, write a unique custom open…" at bounding box center [653, 540] width 636 height 419
